Goal: Task Accomplishment & Management: Use online tool/utility

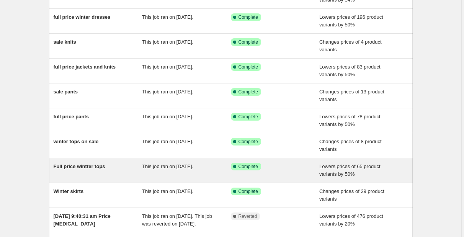
scroll to position [109, 0]
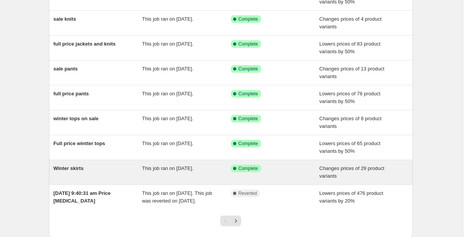
click at [79, 168] on span "Winter skirts" at bounding box center [69, 168] width 30 height 6
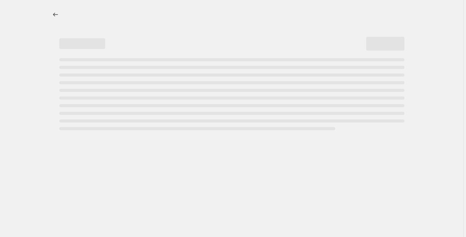
select select "collection"
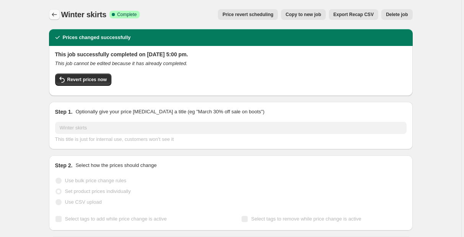
click at [54, 16] on icon "Price change jobs" at bounding box center [54, 15] width 8 height 8
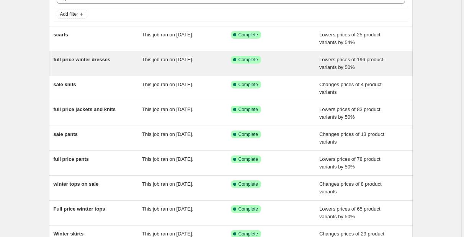
scroll to position [44, 0]
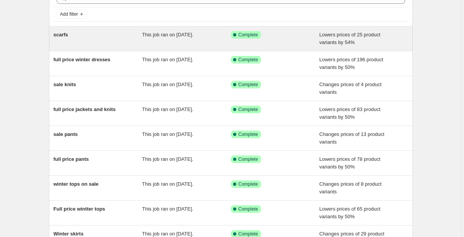
click at [62, 34] on span "scarfs" at bounding box center [61, 35] width 15 height 6
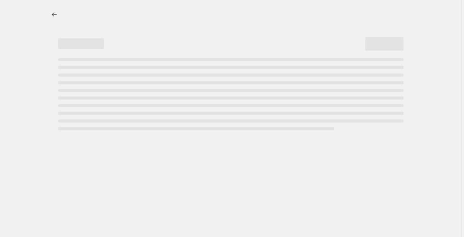
select select "percentage"
select select "collection"
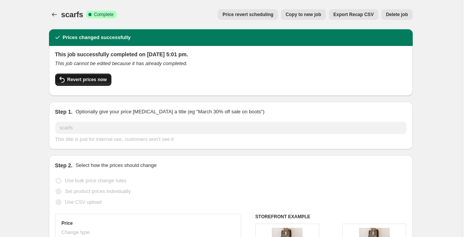
click at [92, 80] on span "Revert prices now" at bounding box center [86, 79] width 39 height 6
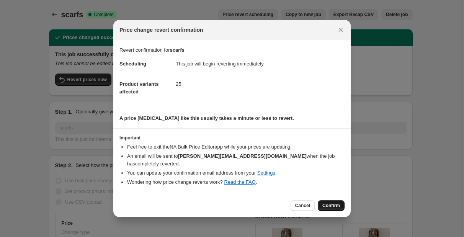
click at [332, 203] on span "Confirm" at bounding box center [331, 205] width 18 height 6
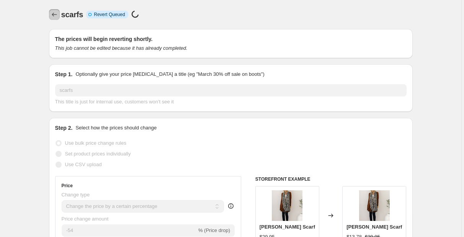
click at [54, 13] on icon "Price change jobs" at bounding box center [54, 15] width 5 height 4
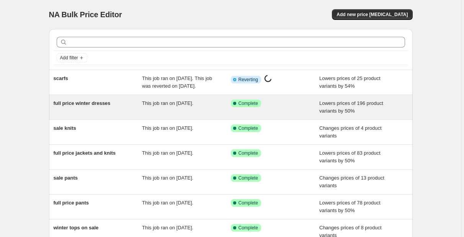
click at [72, 106] on span "full price winter dresses" at bounding box center [82, 103] width 57 height 6
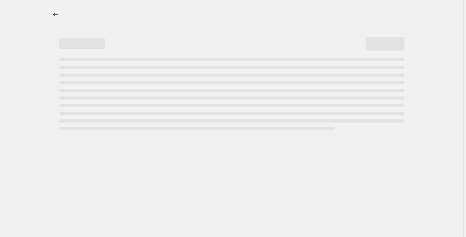
select select "percentage"
select select "collection"
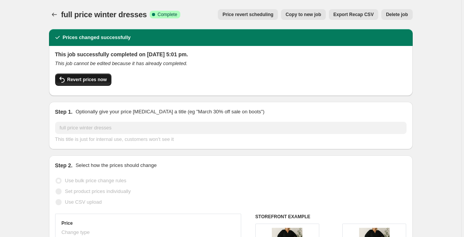
click at [95, 79] on span "Revert prices now" at bounding box center [86, 79] width 39 height 6
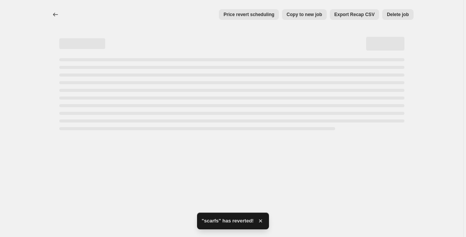
select select "percentage"
select select "collection"
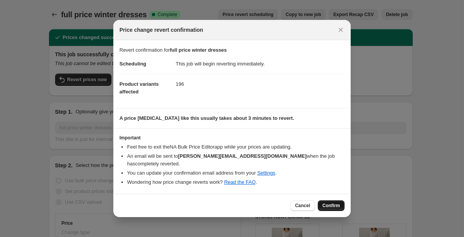
click at [330, 202] on span "Confirm" at bounding box center [331, 205] width 18 height 6
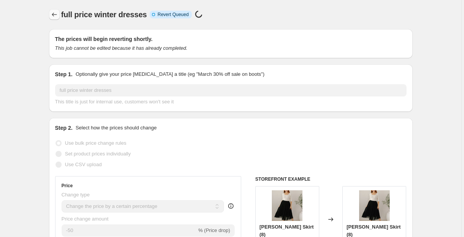
click at [52, 16] on icon "Price change jobs" at bounding box center [54, 15] width 8 height 8
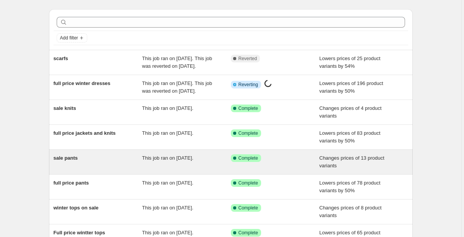
scroll to position [44, 0]
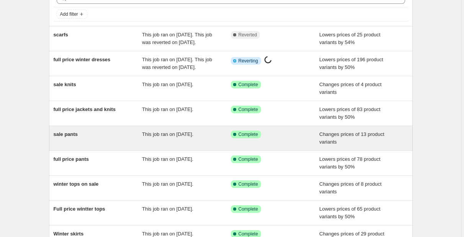
click at [71, 137] on span "sale pants" at bounding box center [66, 134] width 24 height 6
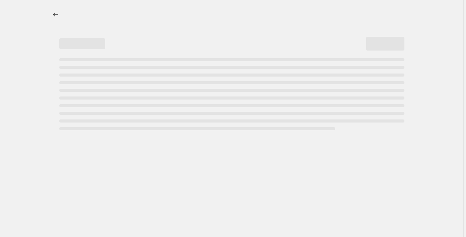
select select "collection"
select select "not_equal"
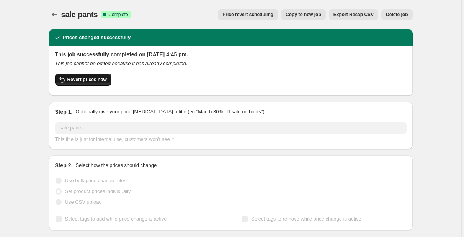
click at [83, 80] on span "Revert prices now" at bounding box center [86, 79] width 39 height 6
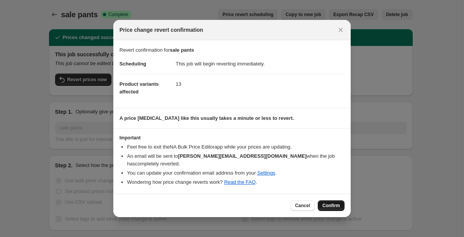
click at [331, 202] on span "Confirm" at bounding box center [331, 205] width 18 height 6
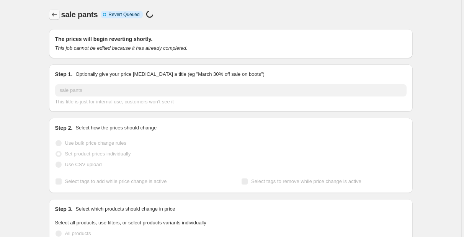
click at [54, 15] on icon "Price change jobs" at bounding box center [54, 15] width 5 height 4
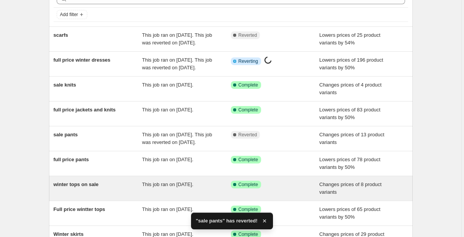
scroll to position [44, 0]
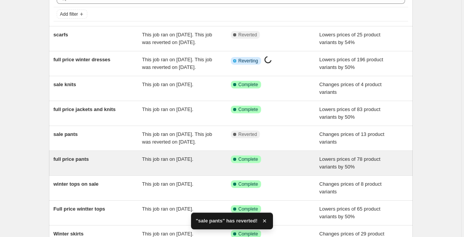
click at [84, 162] on span "full price pants" at bounding box center [71, 159] width 35 height 6
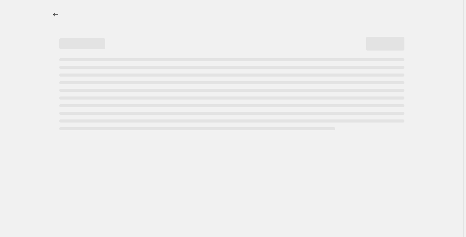
select select "percentage"
select select "collection"
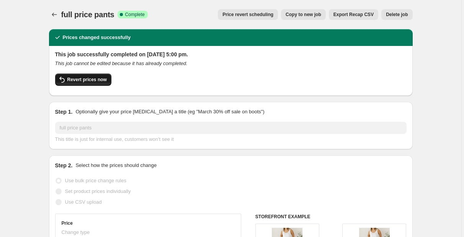
click at [89, 75] on button "Revert prices now" at bounding box center [83, 79] width 56 height 12
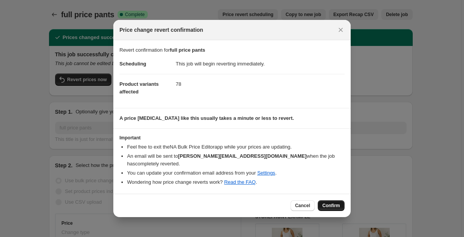
click at [335, 200] on button "Confirm" at bounding box center [330, 205] width 27 height 11
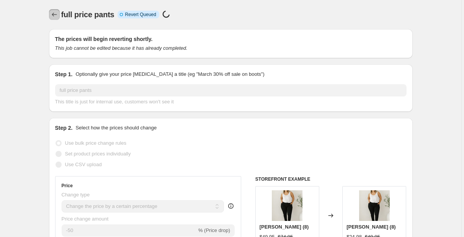
click at [56, 13] on icon "Price change jobs" at bounding box center [54, 15] width 8 height 8
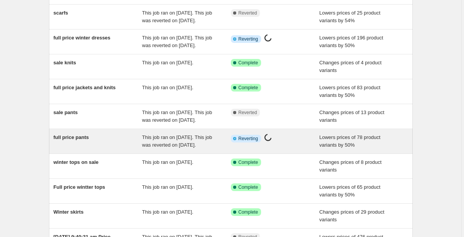
scroll to position [109, 0]
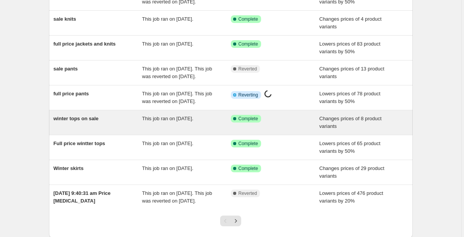
click at [74, 135] on div "winter tops on sale This job ran on 15 August 2025. Success Complete Complete C…" at bounding box center [230, 122] width 363 height 24
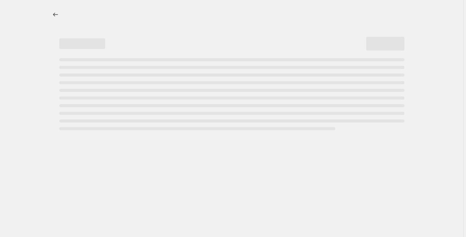
select select "collection"
select select "not_equal"
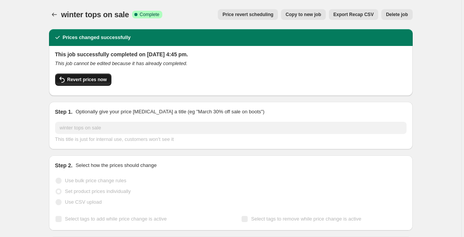
click at [81, 81] on span "Revert prices now" at bounding box center [86, 79] width 39 height 6
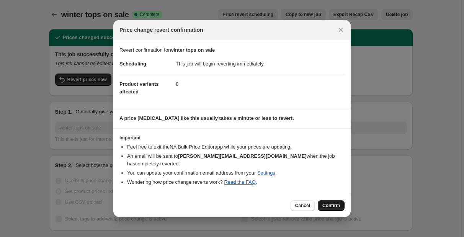
click at [331, 202] on span "Confirm" at bounding box center [331, 205] width 18 height 6
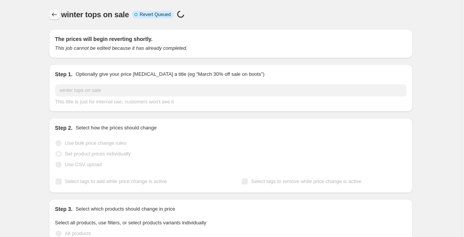
click at [51, 12] on button "Price change jobs" at bounding box center [54, 14] width 11 height 11
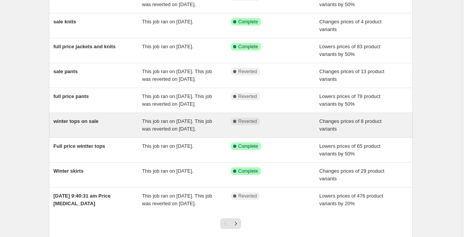
scroll to position [131, 0]
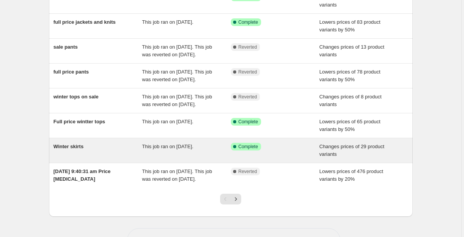
click at [73, 149] on span "Winter skirts" at bounding box center [69, 146] width 30 height 6
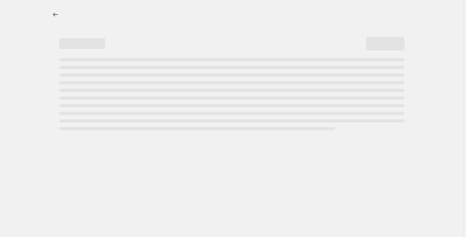
select select "collection"
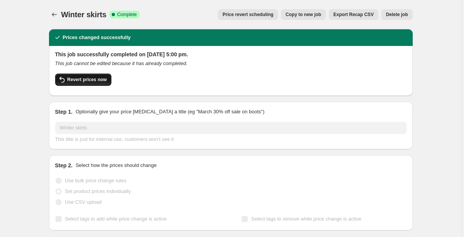
click at [82, 78] on span "Revert prices now" at bounding box center [86, 79] width 39 height 6
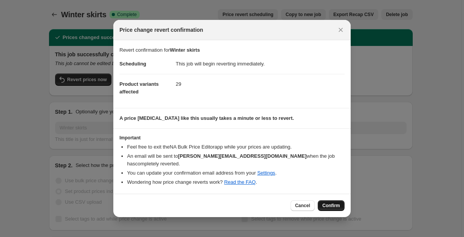
click at [337, 203] on span "Confirm" at bounding box center [331, 205] width 18 height 6
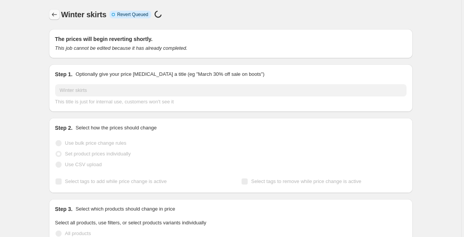
click at [56, 13] on icon "Price change jobs" at bounding box center [54, 15] width 8 height 8
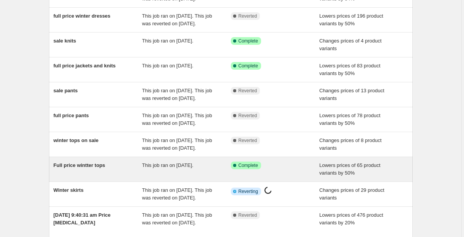
scroll to position [175, 0]
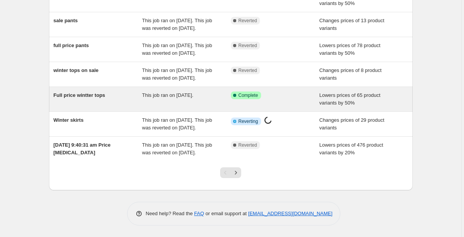
click at [88, 98] on span "Full price wintter tops" at bounding box center [80, 95] width 52 height 6
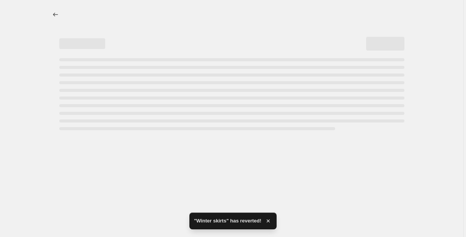
select select "percentage"
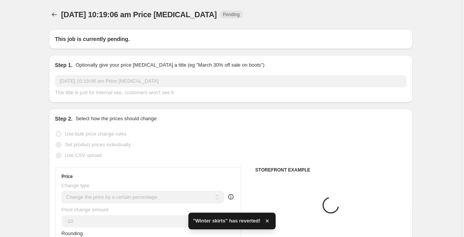
type input "Full price wintter tops"
radio input "false"
radio input "true"
radio input "false"
radio input "true"
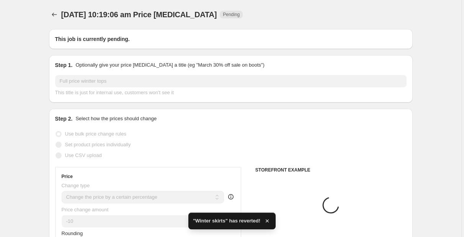
select select "collection"
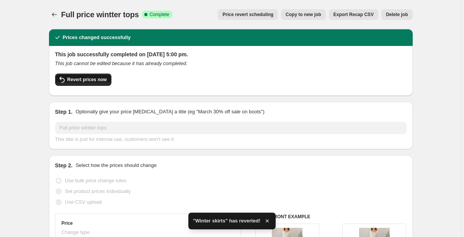
click at [91, 81] on span "Revert prices now" at bounding box center [86, 79] width 39 height 6
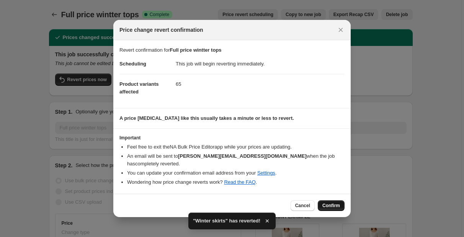
click at [328, 202] on span "Confirm" at bounding box center [331, 205] width 18 height 6
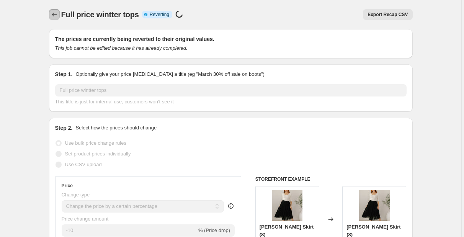
click at [51, 15] on button "Price change jobs" at bounding box center [54, 14] width 11 height 11
